Goal: Entertainment & Leisure: Consume media (video, audio)

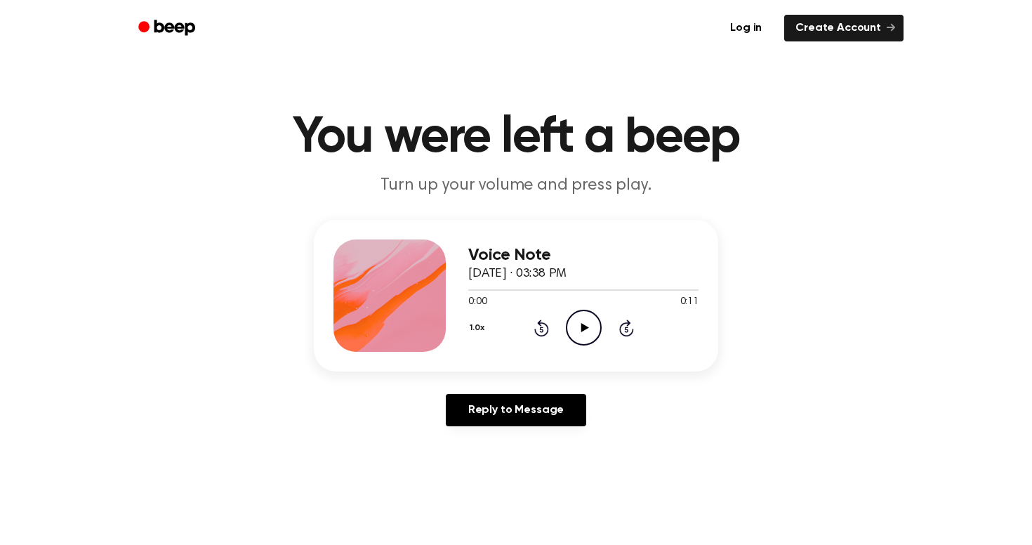
click at [582, 321] on icon "Play Audio" at bounding box center [584, 328] width 36 height 36
click at [590, 323] on icon "Pause Audio" at bounding box center [584, 328] width 36 height 36
click at [584, 329] on icon at bounding box center [584, 327] width 8 height 9
click at [584, 329] on icon at bounding box center [583, 327] width 6 height 9
click at [567, 340] on icon "Play Audio" at bounding box center [584, 328] width 36 height 36
